Goal: Find specific page/section

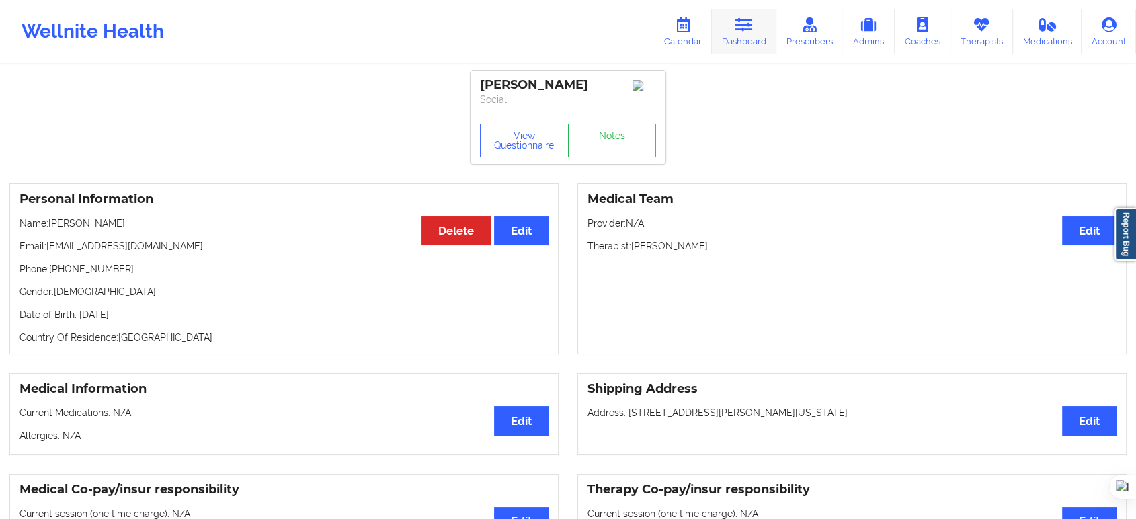
click at [747, 37] on link "Dashboard" at bounding box center [744, 31] width 65 height 44
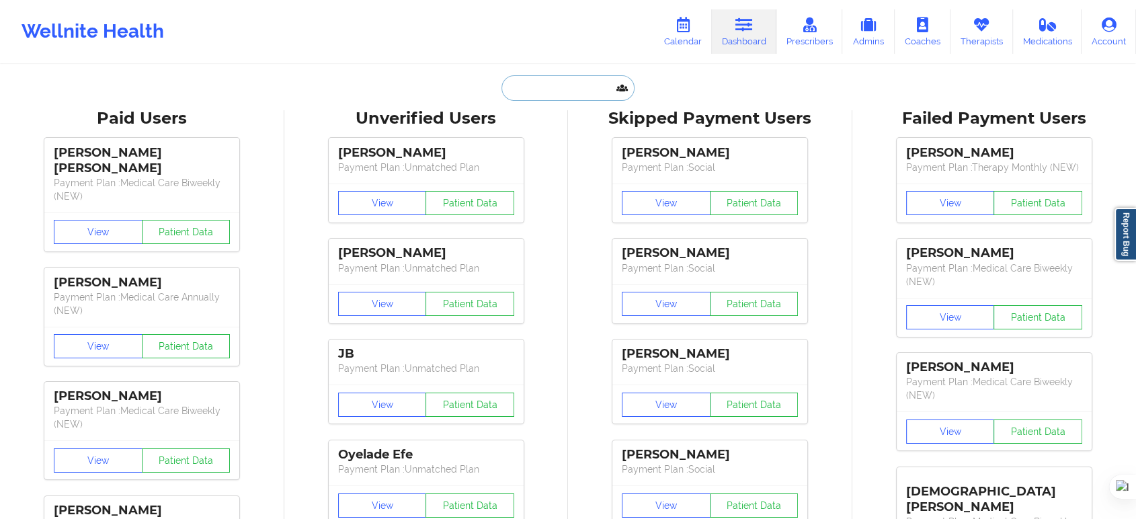
click at [550, 85] on input "text" at bounding box center [568, 88] width 133 height 26
paste input "[PERSON_NAME]"
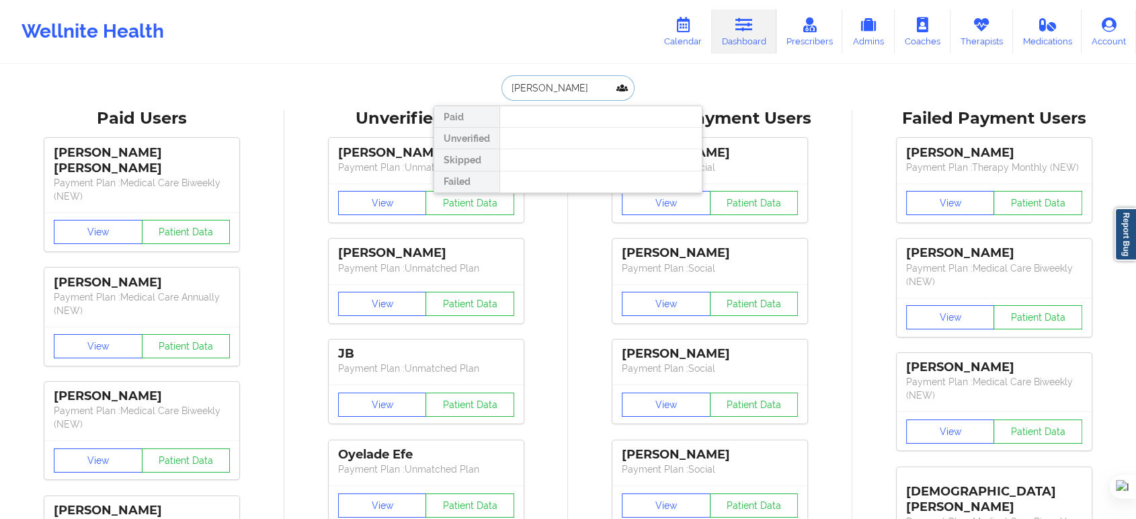
click at [582, 95] on input "[PERSON_NAME]" at bounding box center [568, 88] width 133 height 26
type input "[PERSON_NAME]"
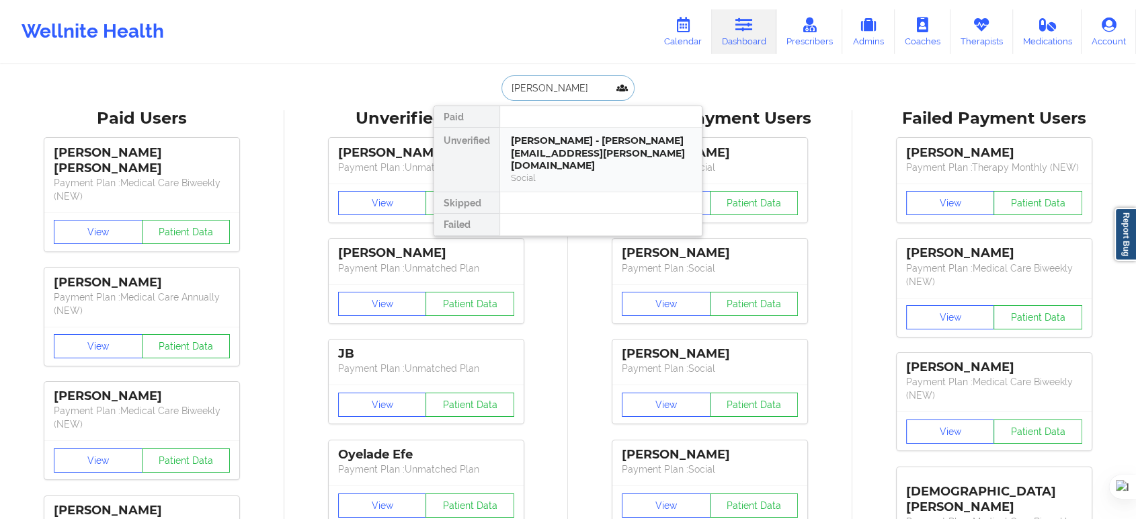
click at [544, 172] on div "Social" at bounding box center [601, 177] width 180 height 11
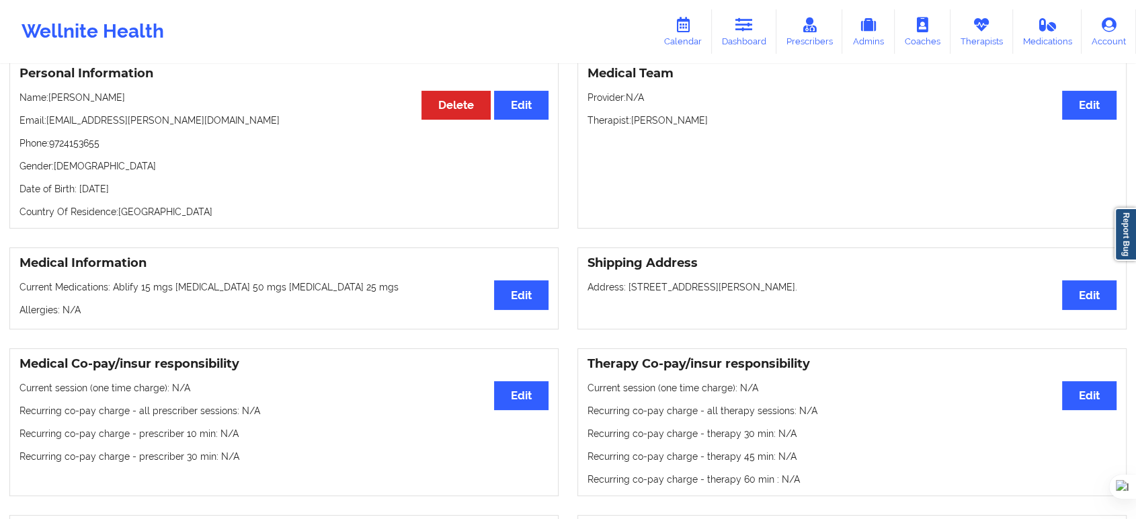
scroll to position [149, 0]
